Goal: Navigation & Orientation: Find specific page/section

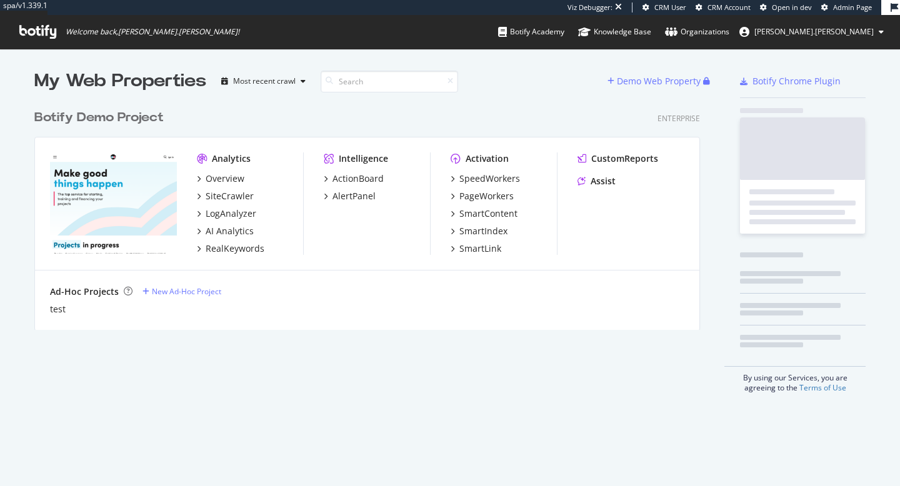
scroll to position [486, 900]
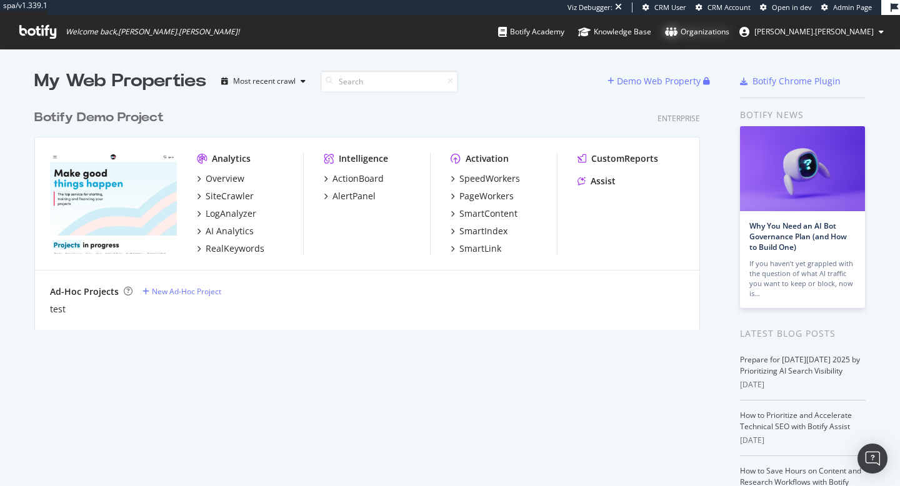
click at [729, 32] on div "Organizations" at bounding box center [697, 32] width 64 height 13
